Goal: Task Accomplishment & Management: Use online tool/utility

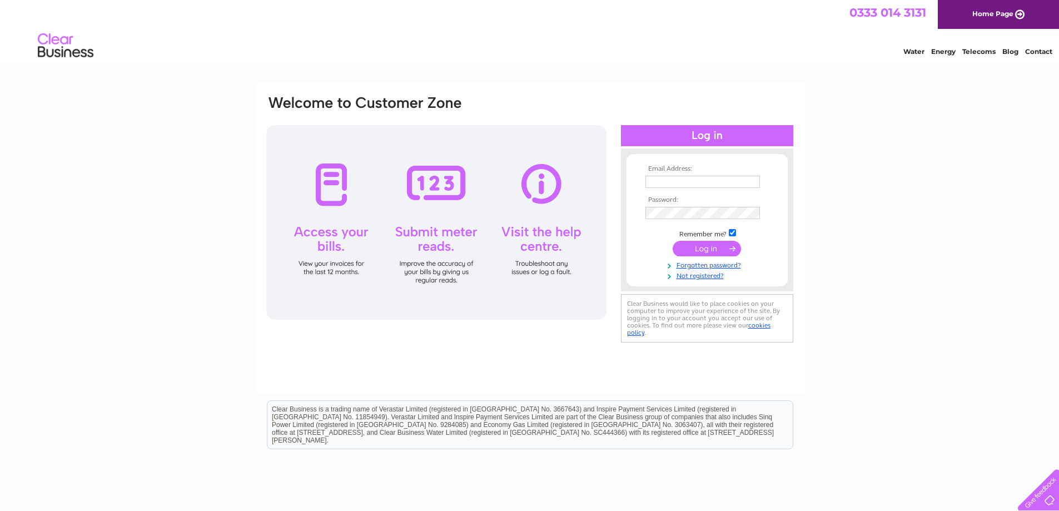
type input "[PERSON_NAME][EMAIL_ADDRESS][DOMAIN_NAME]"
click at [715, 249] on input "submit" at bounding box center [707, 249] width 68 height 16
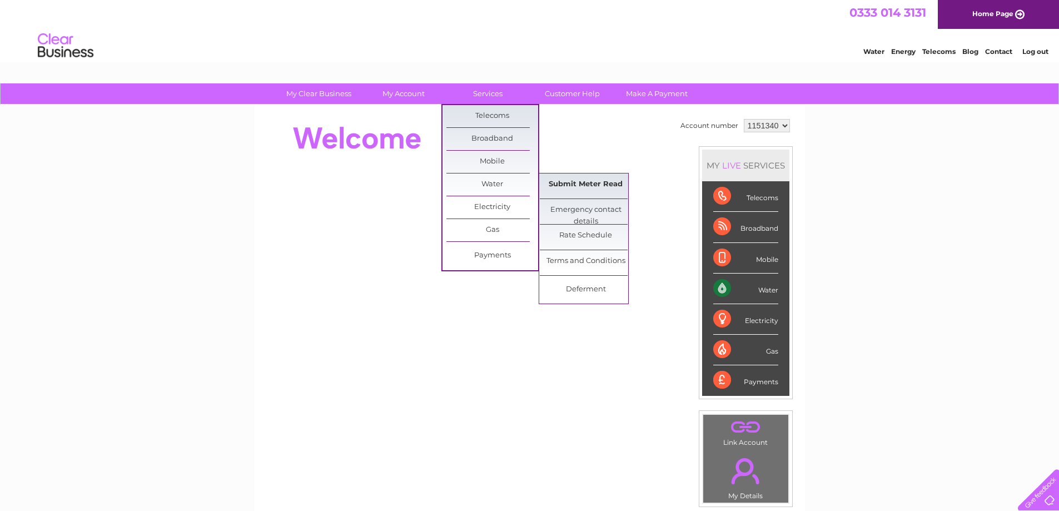
click at [557, 176] on link "Submit Meter Read" at bounding box center [586, 185] width 92 height 22
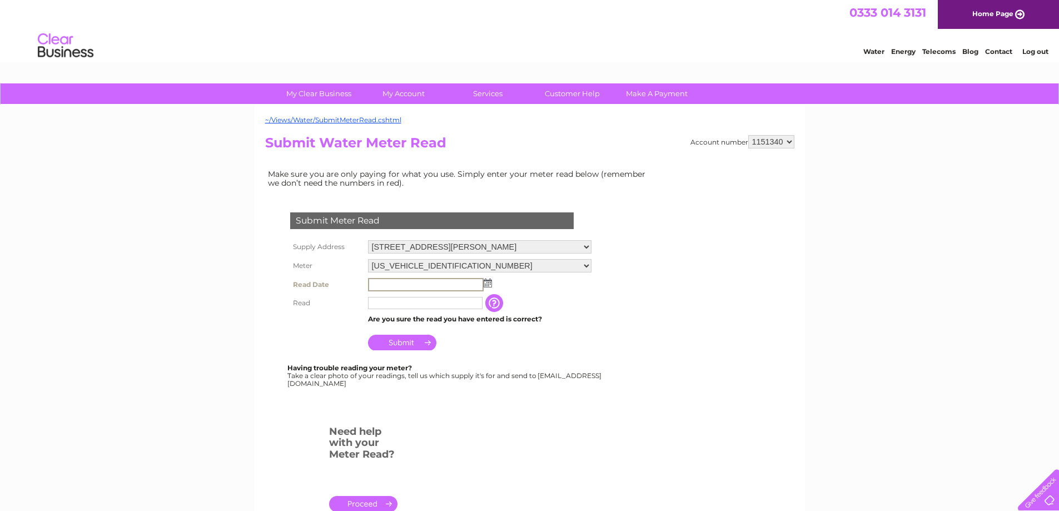
click at [412, 283] on input "text" at bounding box center [426, 284] width 116 height 13
click at [491, 284] on img at bounding box center [488, 283] width 8 height 9
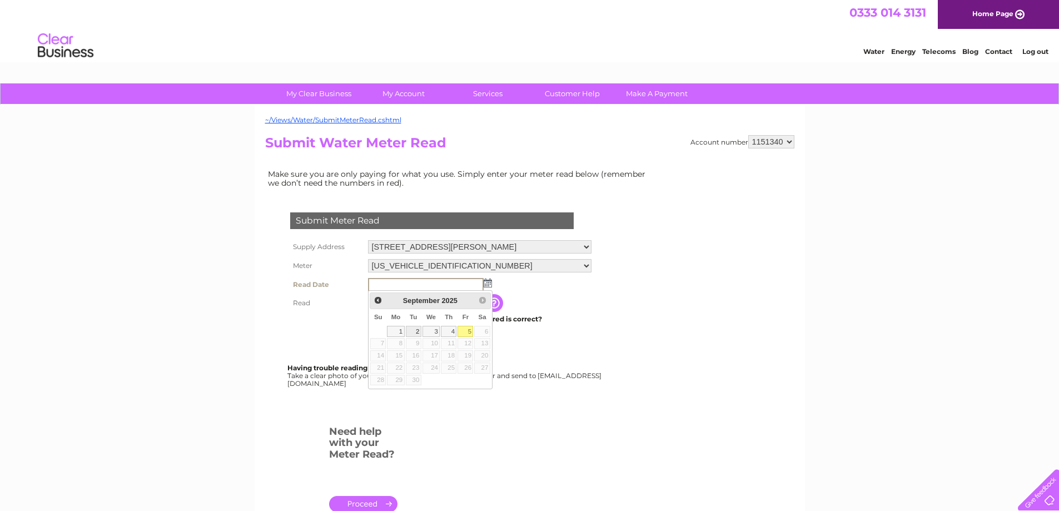
click at [417, 331] on link "2" at bounding box center [414, 331] width 16 height 11
type input "2025/09/02"
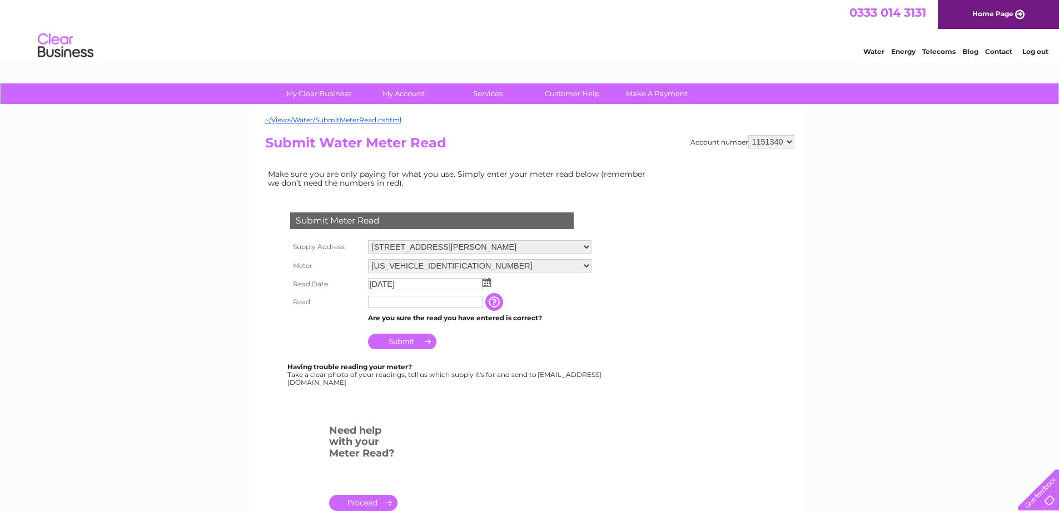
click at [430, 301] on input "text" at bounding box center [425, 302] width 115 height 12
type input "01379"
click at [402, 343] on input "Submit" at bounding box center [402, 342] width 68 height 16
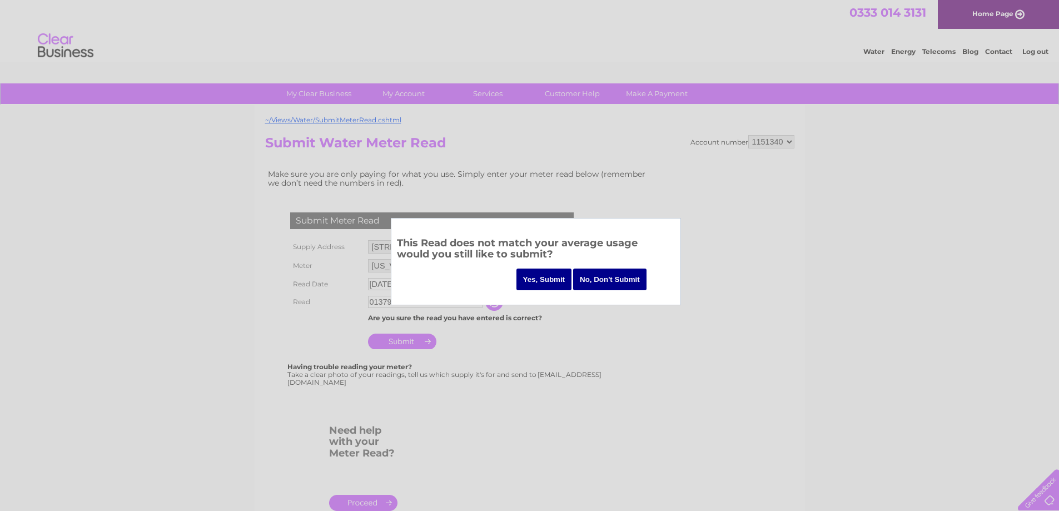
click at [560, 280] on input "Yes, Submit" at bounding box center [545, 280] width 56 height 22
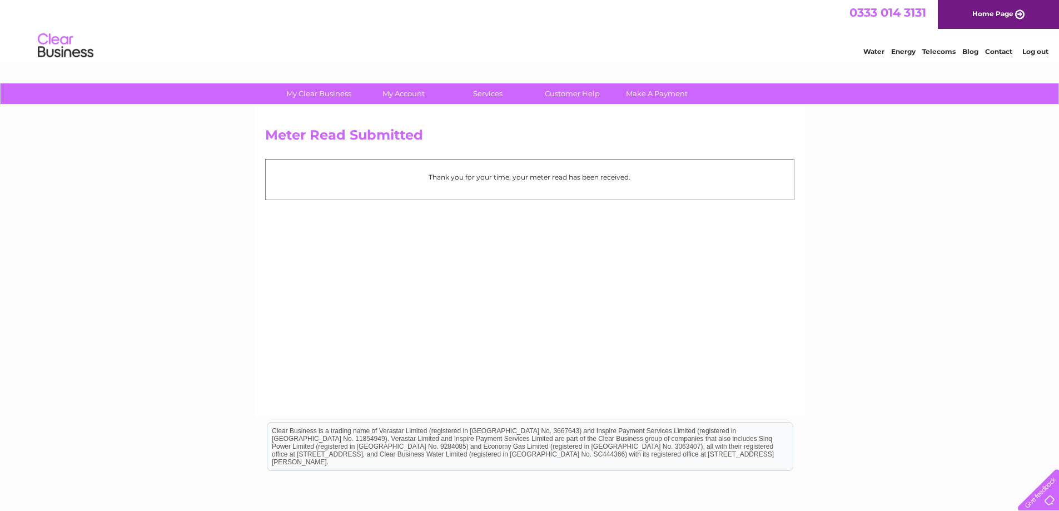
click at [1042, 51] on link "Log out" at bounding box center [1036, 51] width 26 height 8
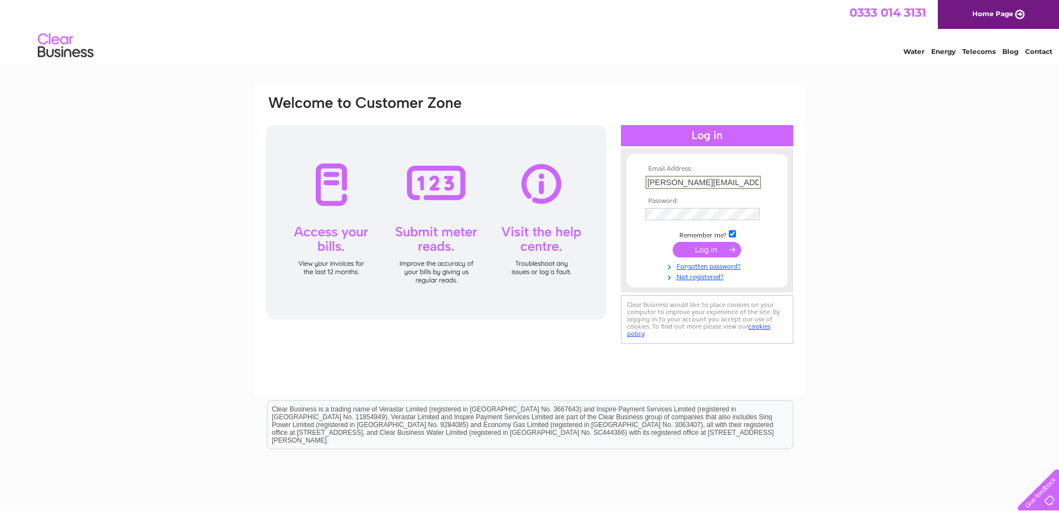
click at [734, 180] on input "lindsay@dnstudios.co.uk" at bounding box center [704, 182] width 116 height 13
type input "accounts@dnstudios.co.uk"
click at [716, 250] on input "submit" at bounding box center [707, 249] width 68 height 16
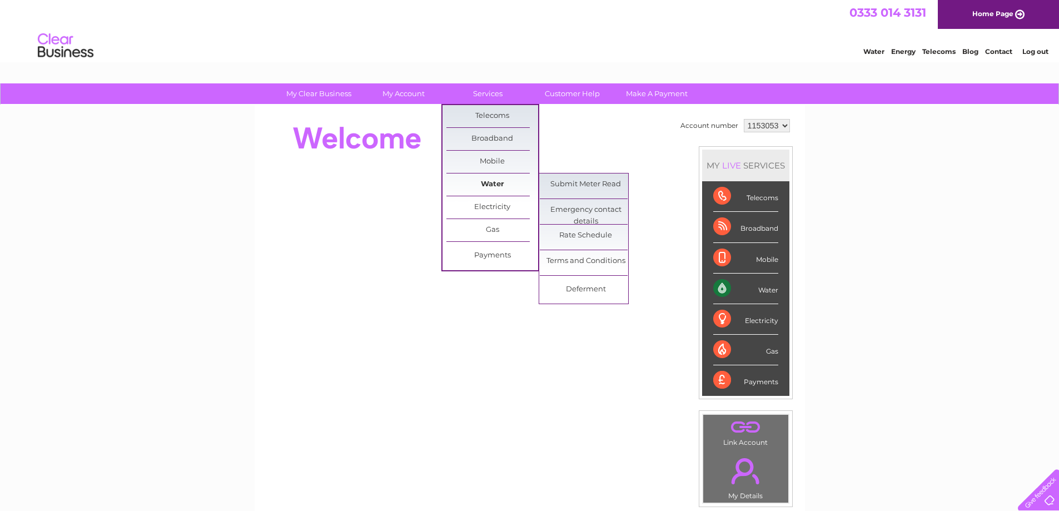
click at [494, 185] on link "Water" at bounding box center [493, 185] width 92 height 22
click at [556, 179] on link "Submit Meter Read" at bounding box center [586, 185] width 92 height 22
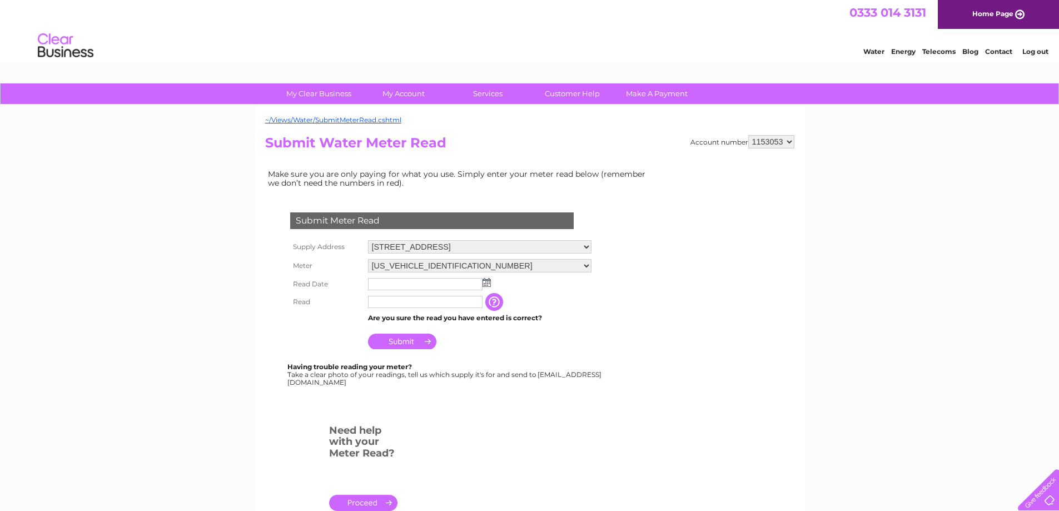
click at [487, 286] on img at bounding box center [487, 282] width 8 height 9
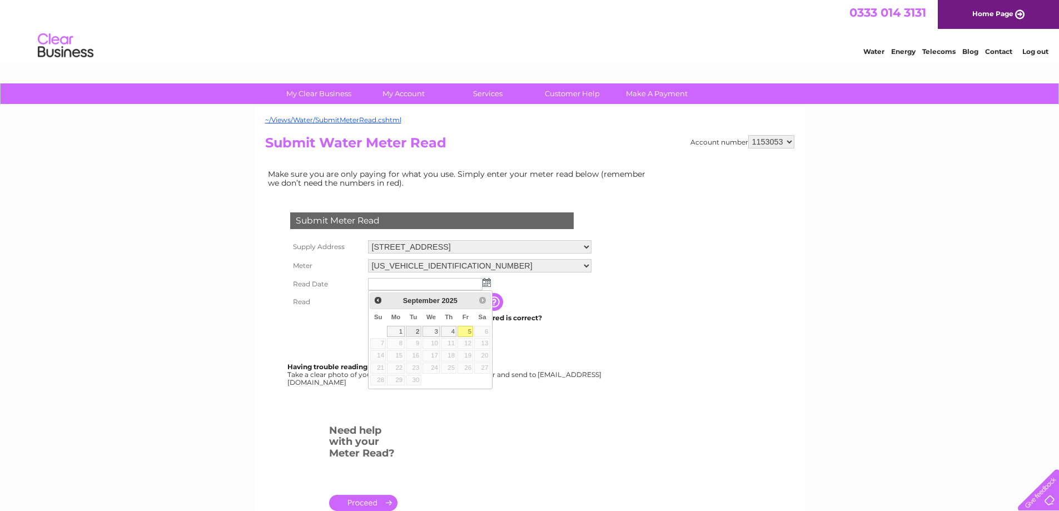
click at [414, 329] on link "2" at bounding box center [414, 331] width 16 height 11
type input "2025/09/02"
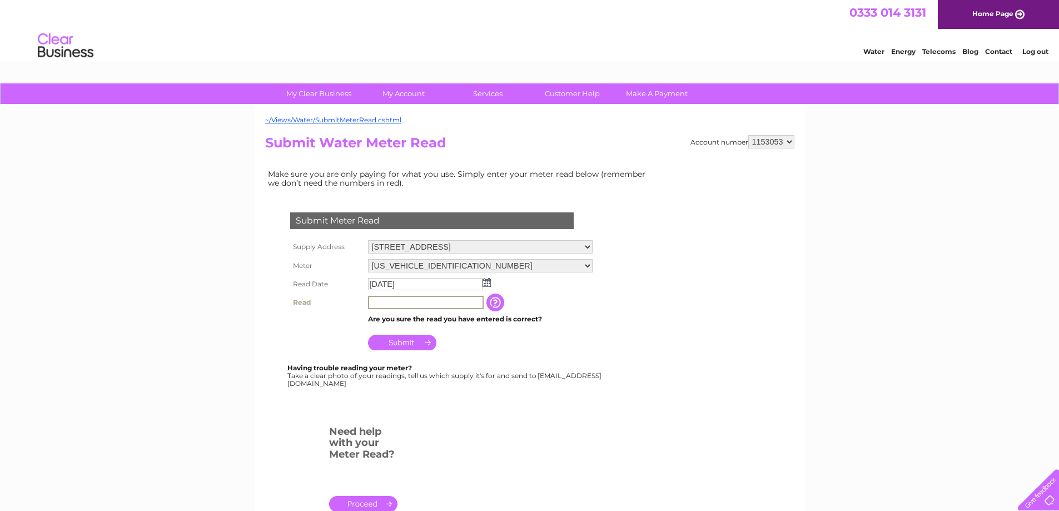
click at [418, 304] on input "text" at bounding box center [426, 302] width 116 height 13
type input "00303"
drag, startPoint x: 388, startPoint y: 340, endPoint x: 382, endPoint y: 335, distance: 8.3
click at [388, 339] on input "Submit" at bounding box center [402, 342] width 68 height 16
